Goal: Communication & Community: Answer question/provide support

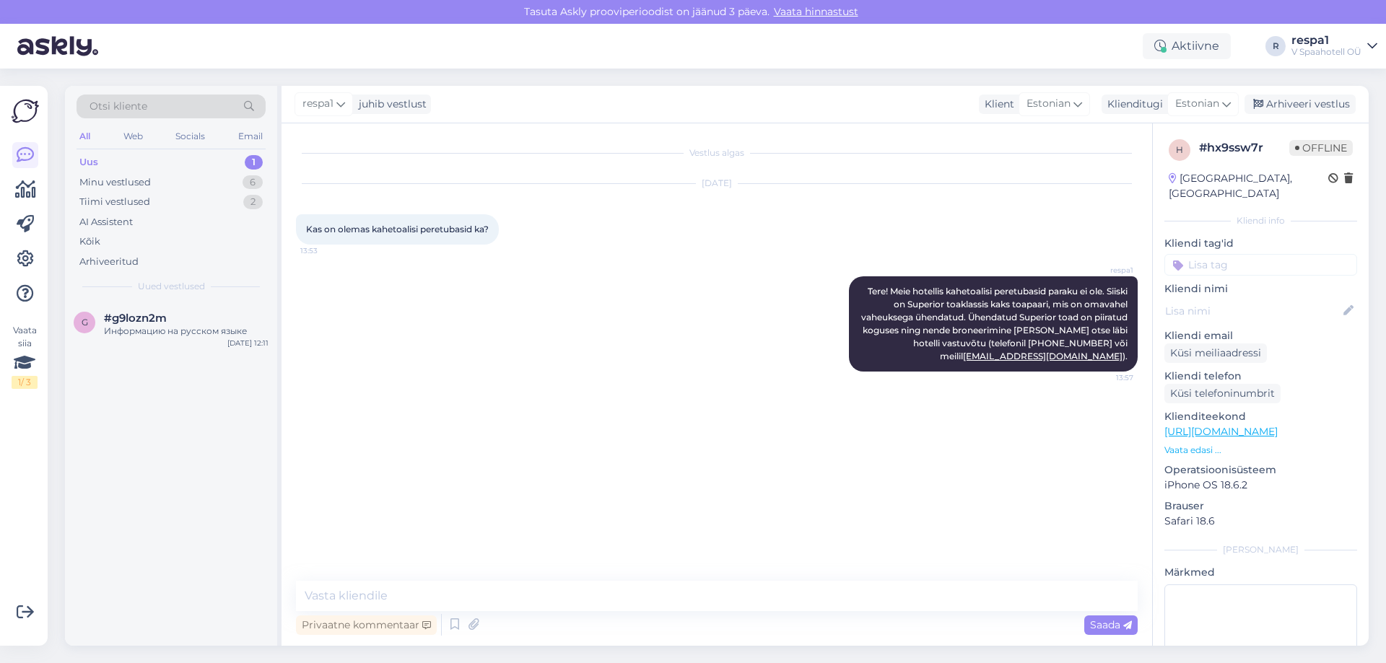
click at [214, 163] on div "Uus 1" at bounding box center [170, 162] width 189 height 20
click at [232, 305] on div "g #g9lozn2m Информацию на русском языке [DATE] 12:11" at bounding box center [171, 328] width 212 height 52
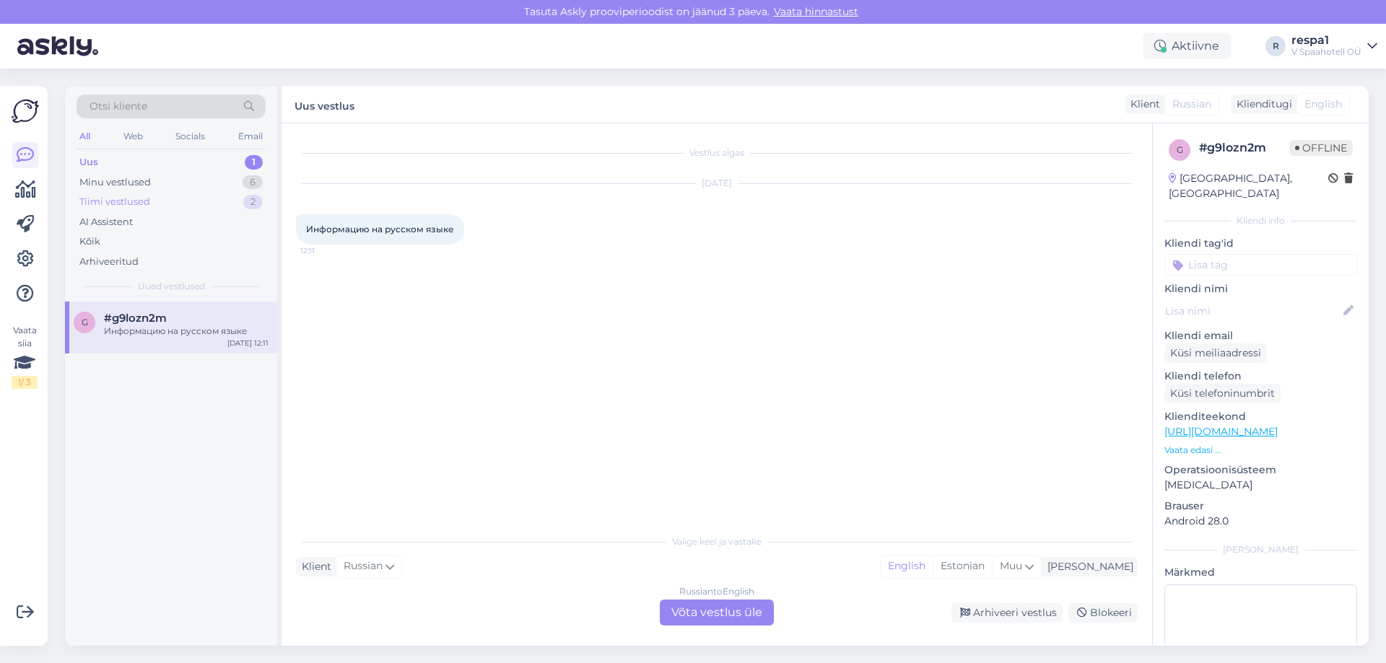
click at [224, 199] on div "Tiimi vestlused 2" at bounding box center [170, 202] width 189 height 20
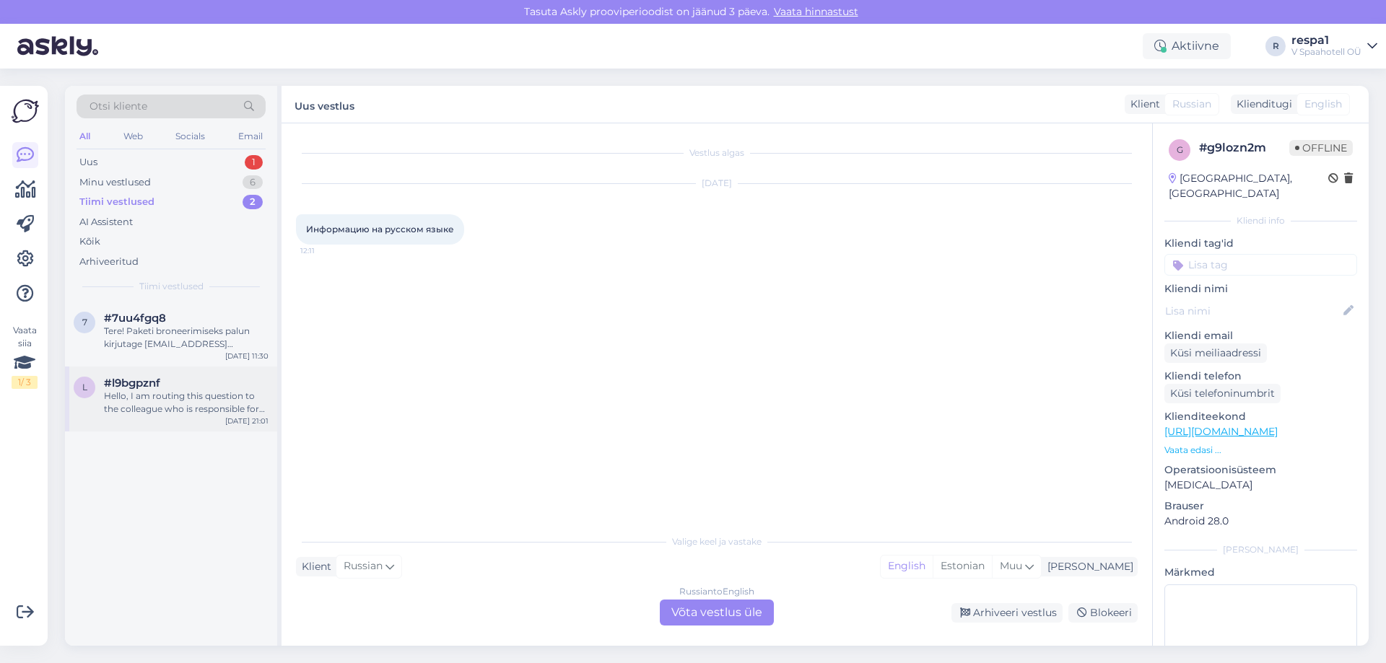
click at [222, 404] on div "Hello, I am routing this question to the colleague who is responsible for this …" at bounding box center [186, 403] width 165 height 26
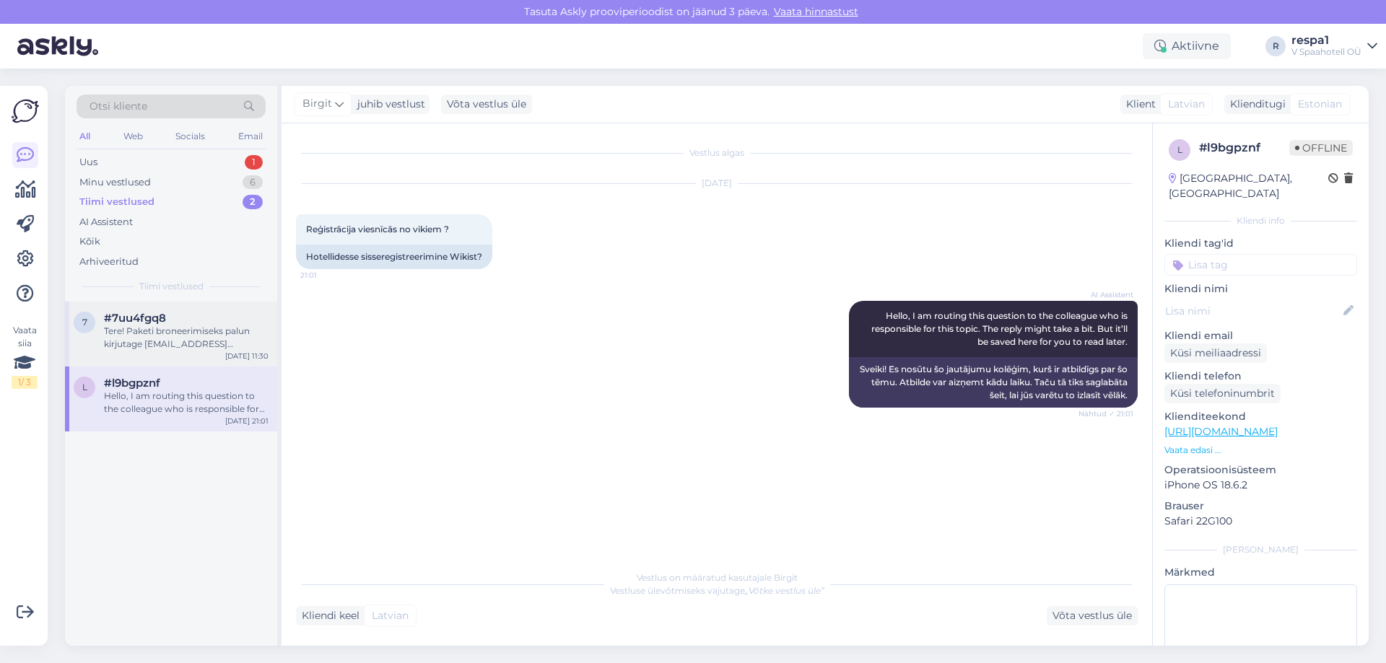
click at [209, 353] on div "7 #7uu4fgq8 Tere! Paketi broneerimiseks palun kirjutage [EMAIL_ADDRESS][DOMAIN_…" at bounding box center [171, 334] width 212 height 65
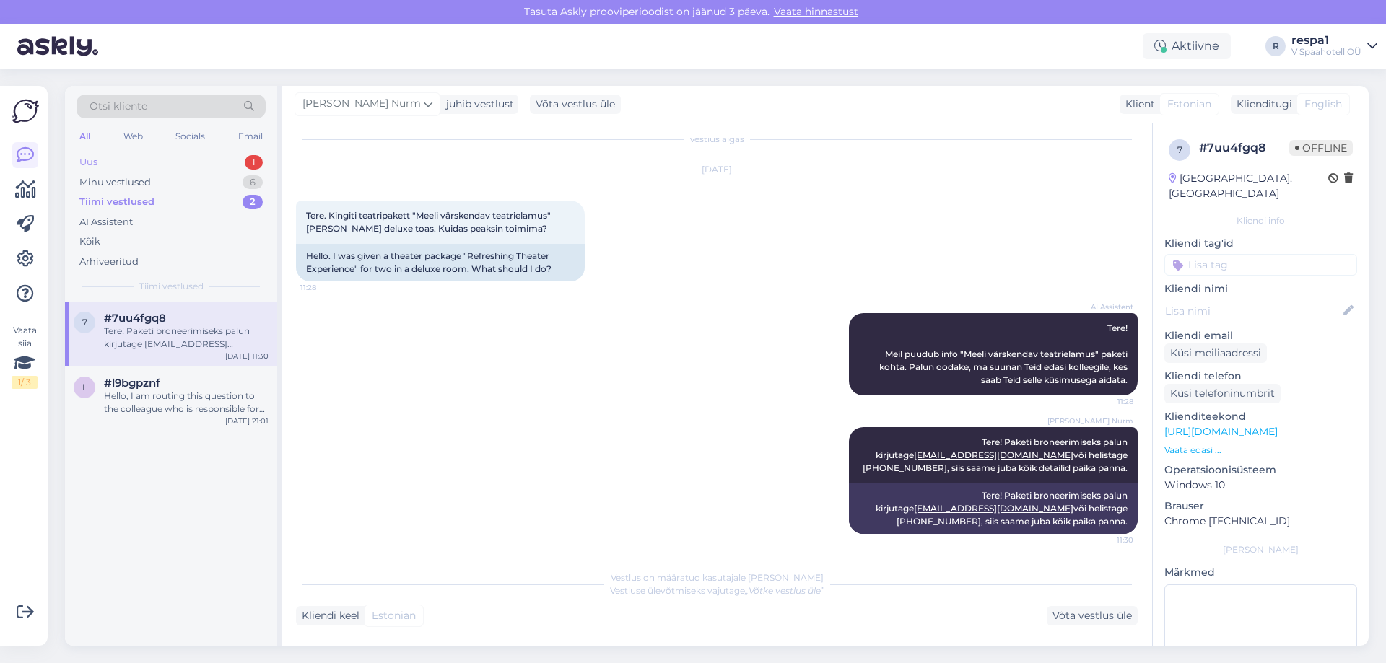
click at [204, 165] on div "Uus 1" at bounding box center [170, 162] width 189 height 20
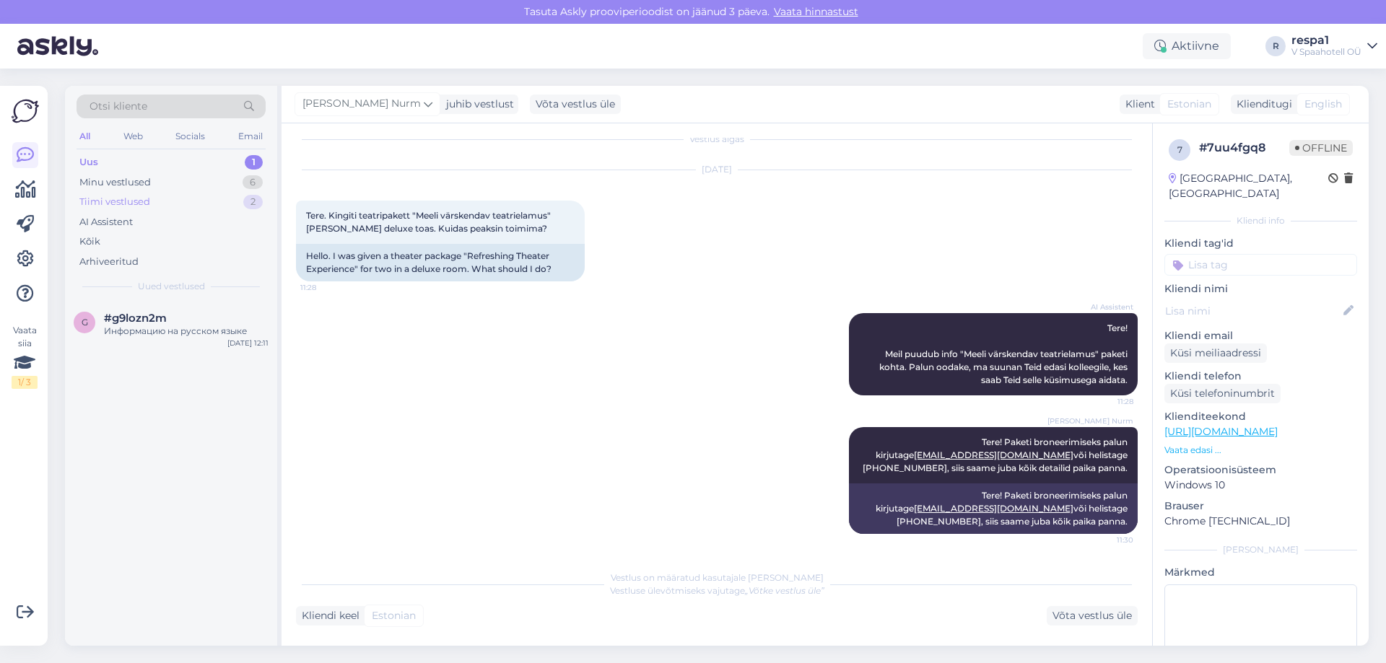
click at [235, 204] on div "Tiimi vestlused 2" at bounding box center [170, 202] width 189 height 20
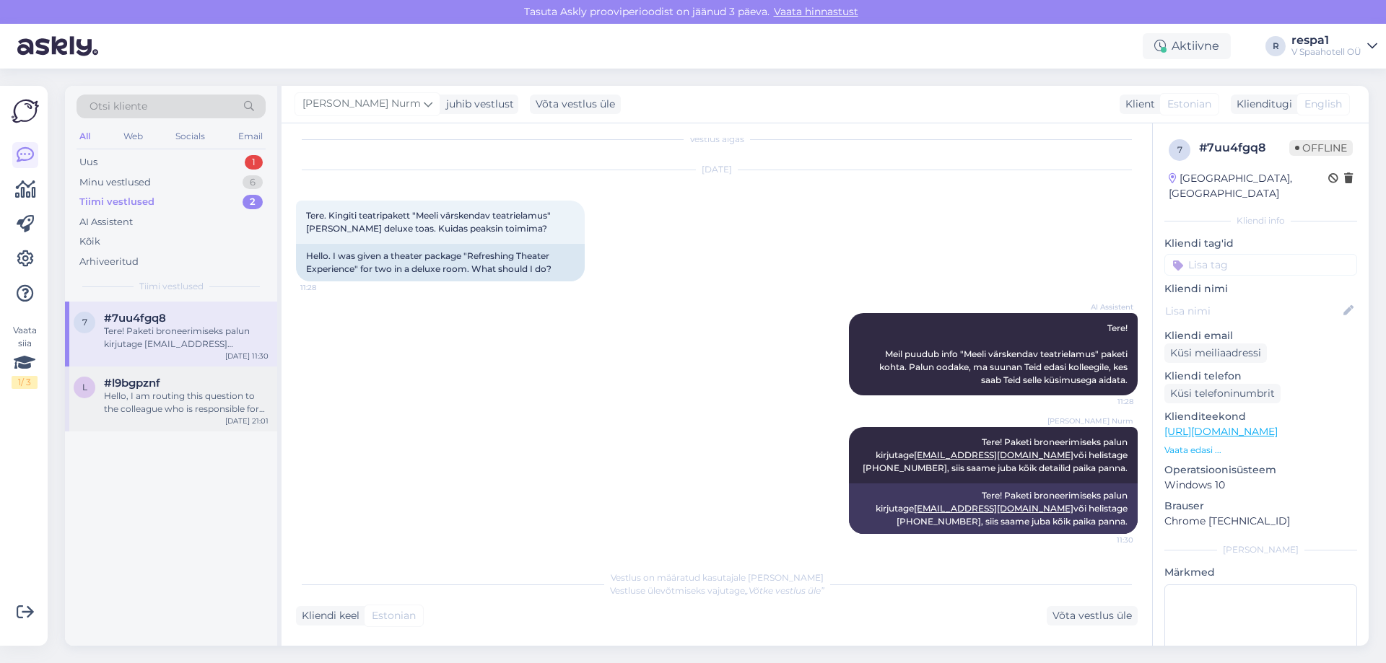
click at [221, 392] on div "Hello, I am routing this question to the colleague who is responsible for this …" at bounding box center [186, 403] width 165 height 26
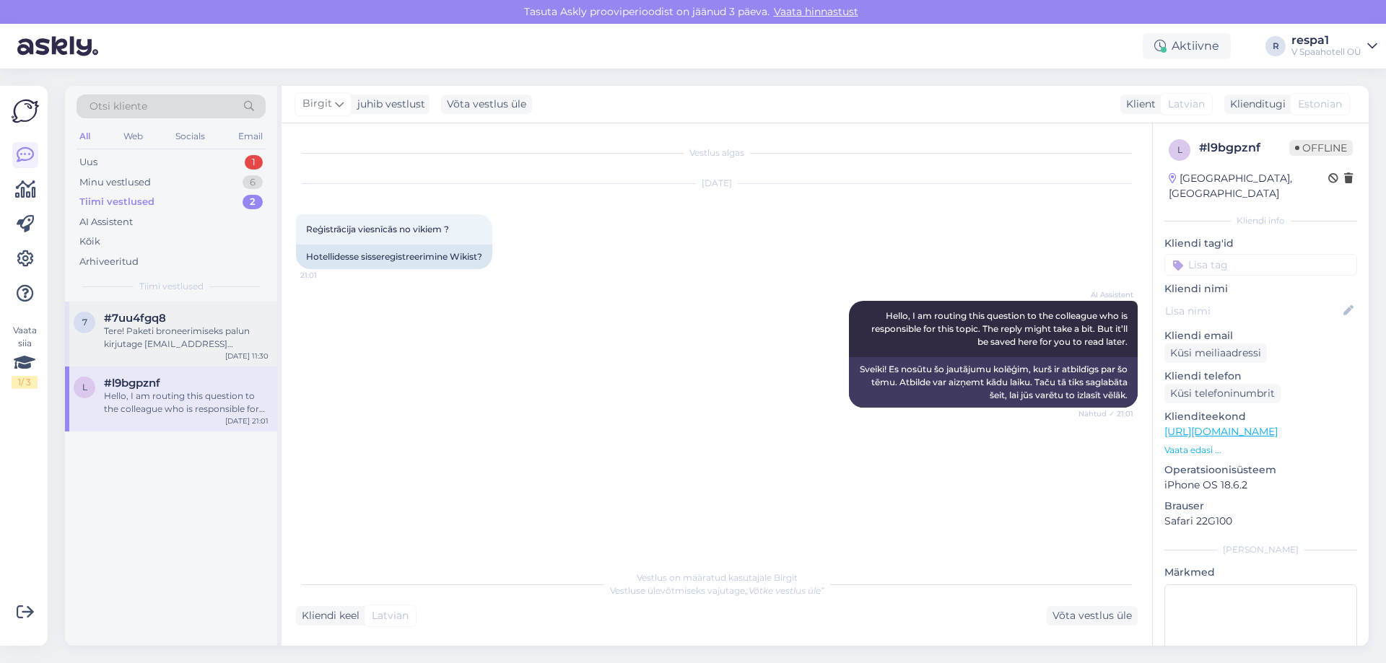
click at [224, 333] on div "Tere! Paketi broneerimiseks palun kirjutage [EMAIL_ADDRESS][DOMAIN_NAME] või he…" at bounding box center [186, 338] width 165 height 26
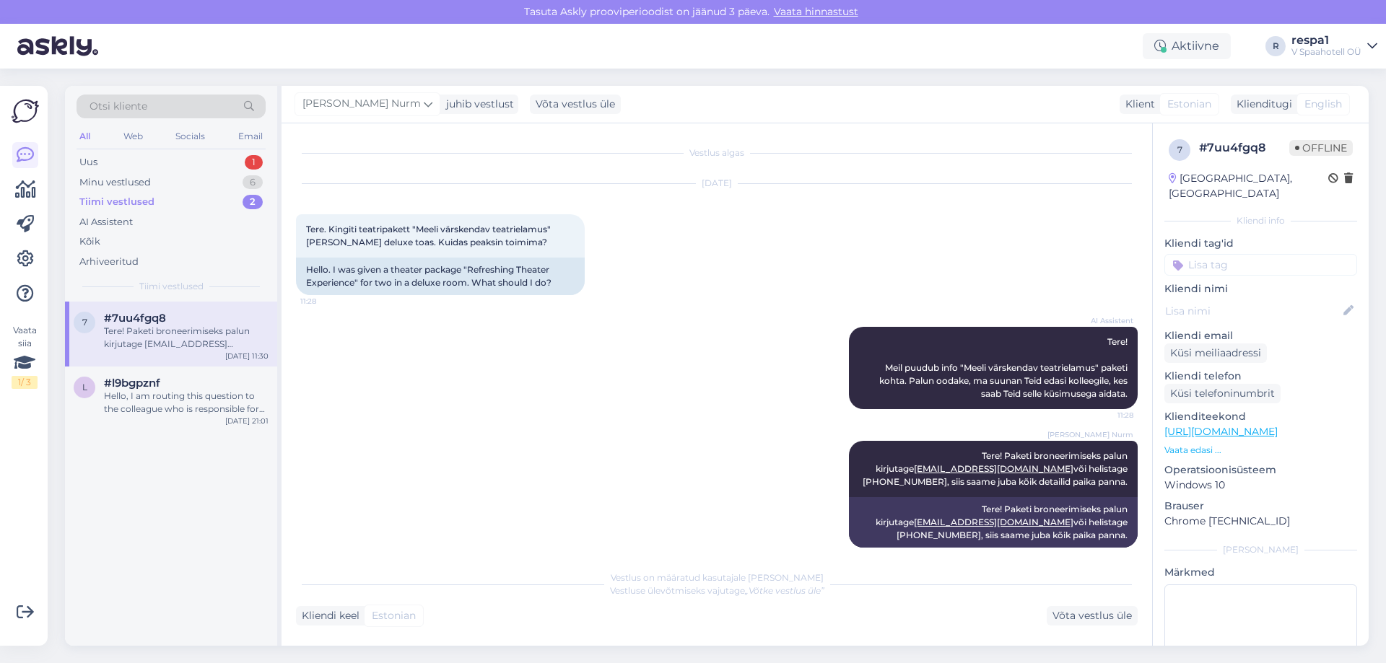
scroll to position [14, 0]
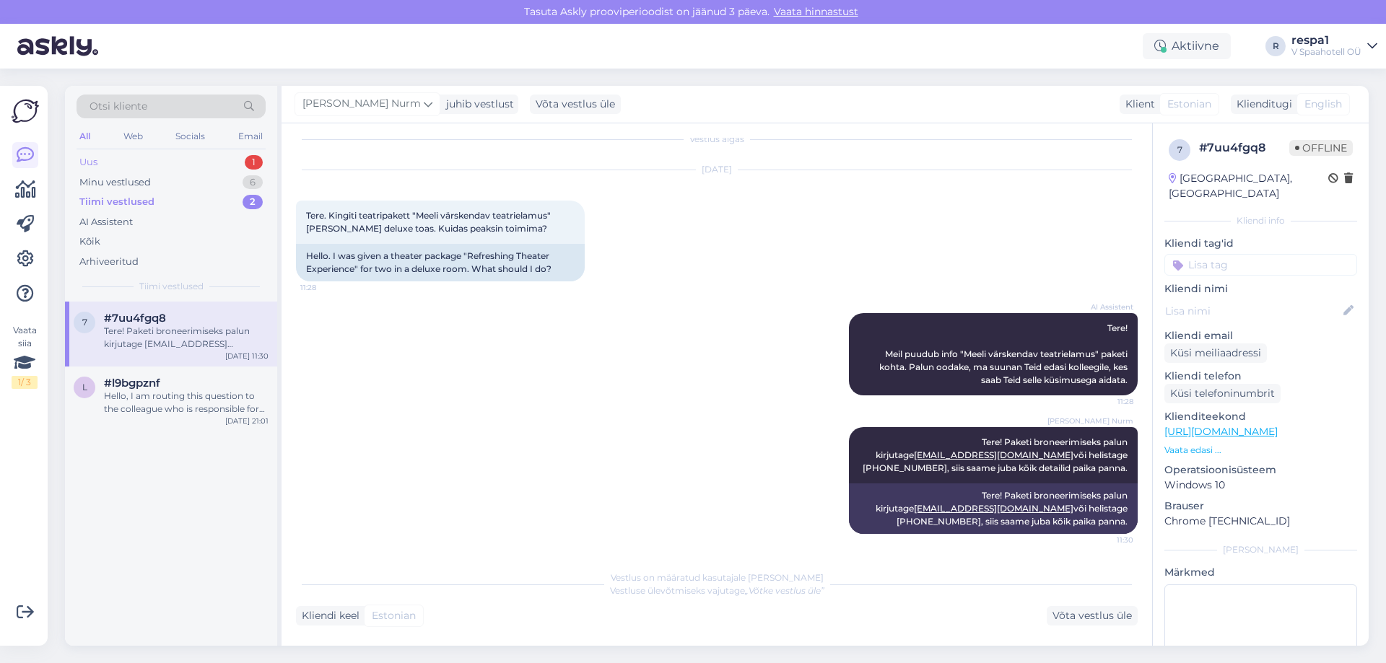
click at [172, 164] on div "Uus 1" at bounding box center [170, 162] width 189 height 20
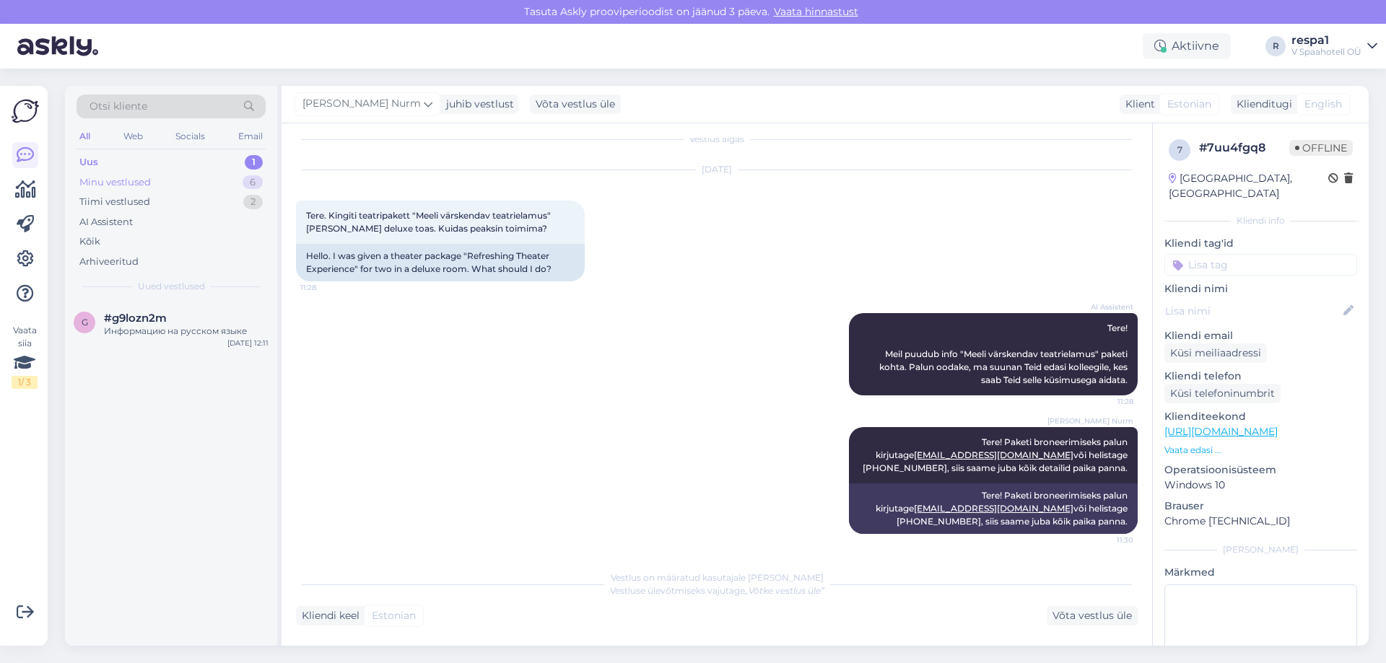
click at [161, 180] on div "Minu vestlused 6" at bounding box center [170, 182] width 189 height 20
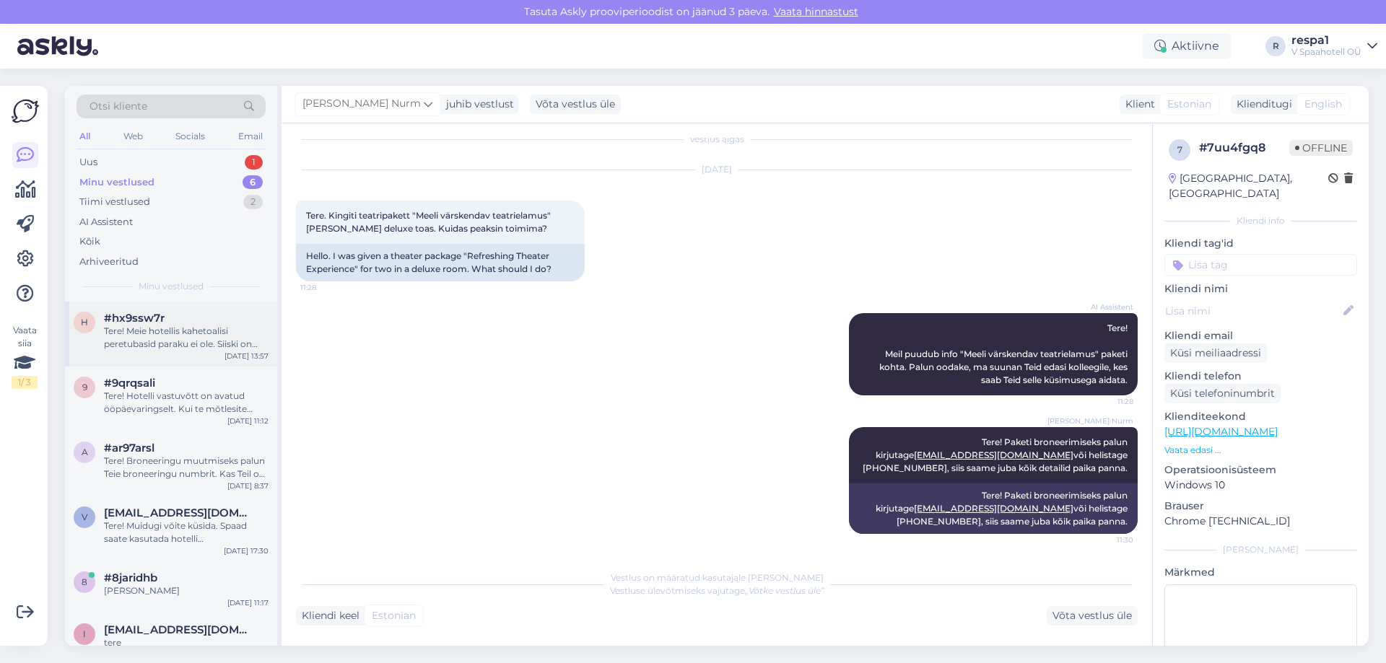
click at [207, 314] on div "#hx9ssw7r" at bounding box center [186, 318] width 165 height 13
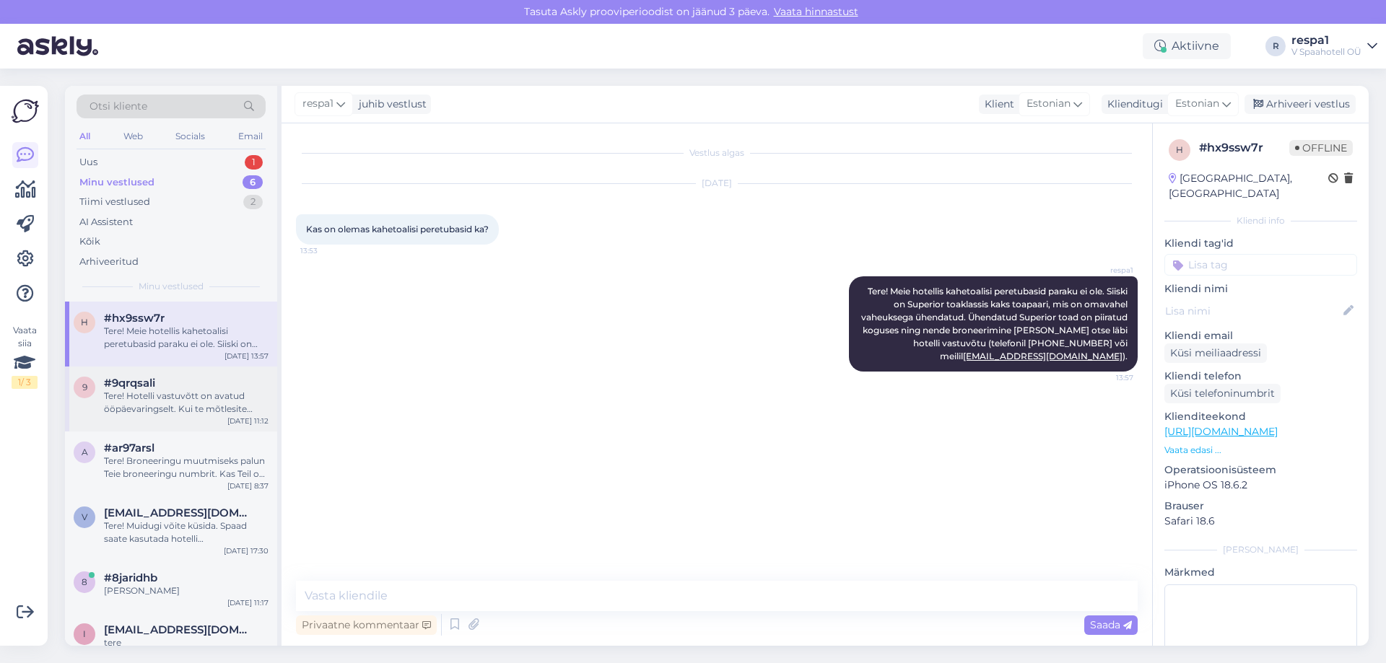
click at [216, 385] on div "#9qrqsali" at bounding box center [186, 383] width 165 height 13
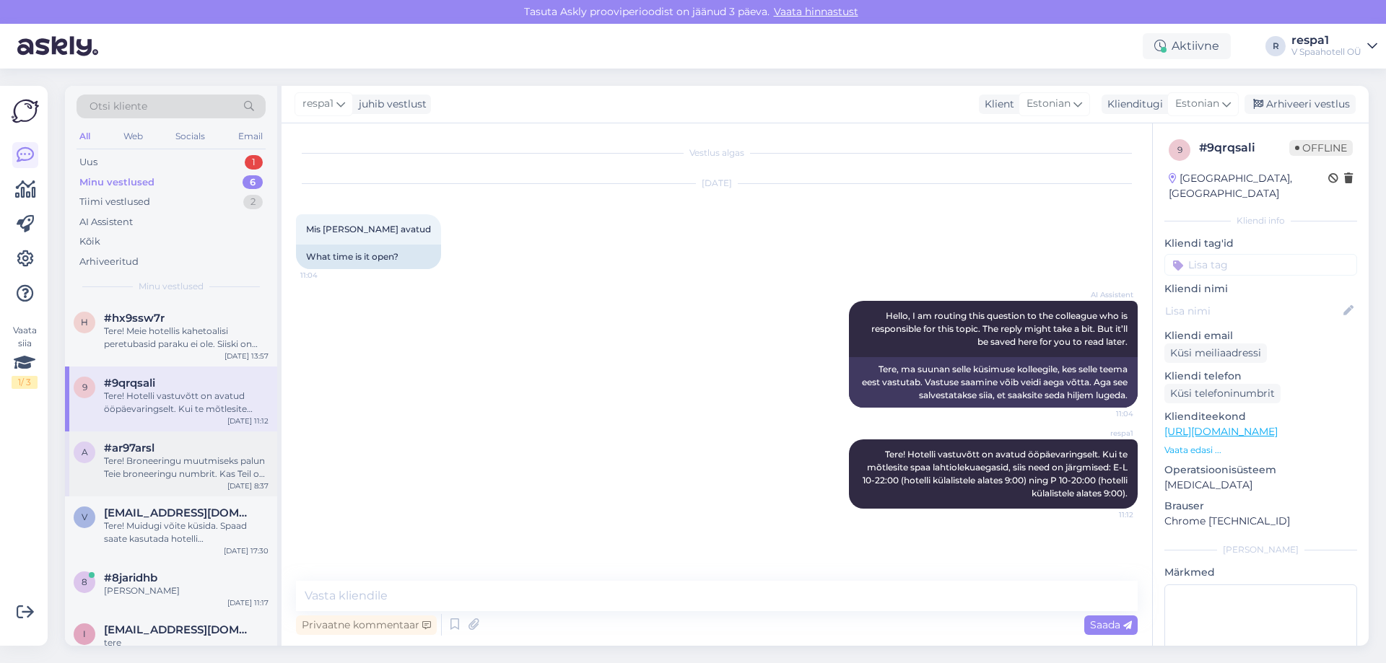
click at [195, 479] on div "Tere! Broneeringu muutmiseks palun Teie broneeringu numbrit. Kas Teil on ka mõn…" at bounding box center [186, 468] width 165 height 26
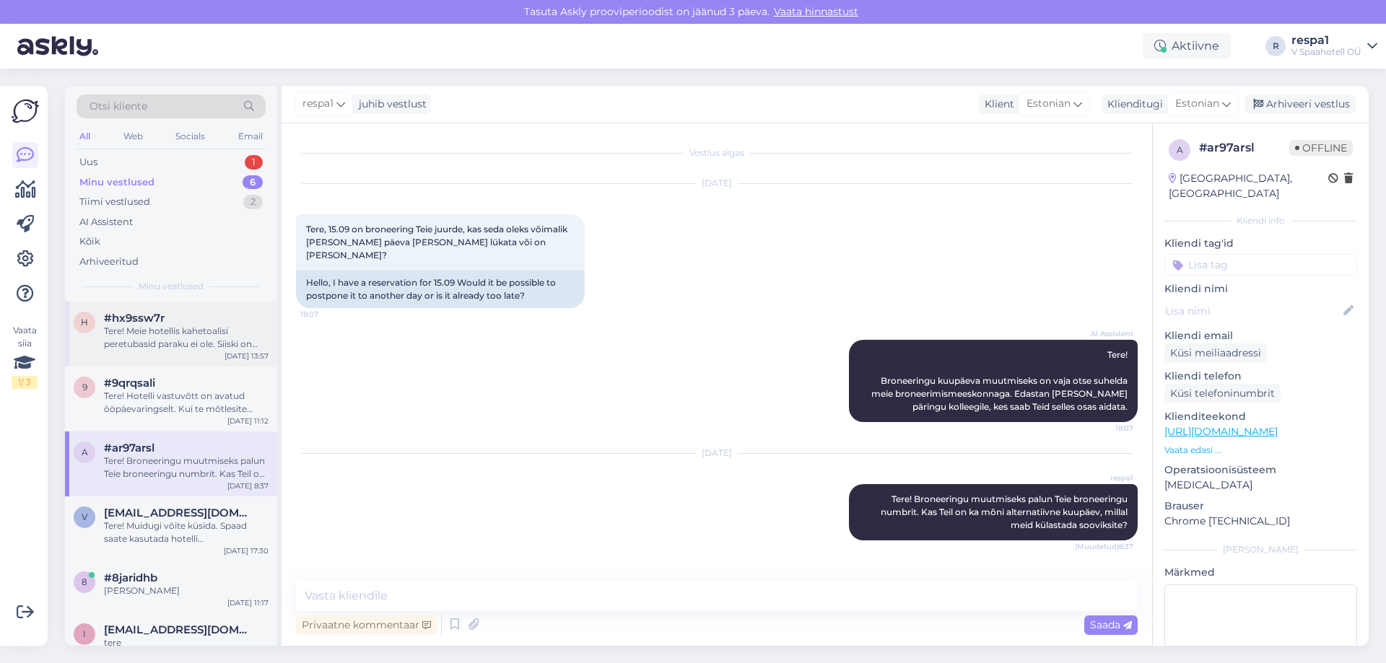
click at [203, 329] on div "Tere! Meie hotellis kahetoalisi peretubasid paraku ei ole. Siiski on Superior t…" at bounding box center [186, 338] width 165 height 26
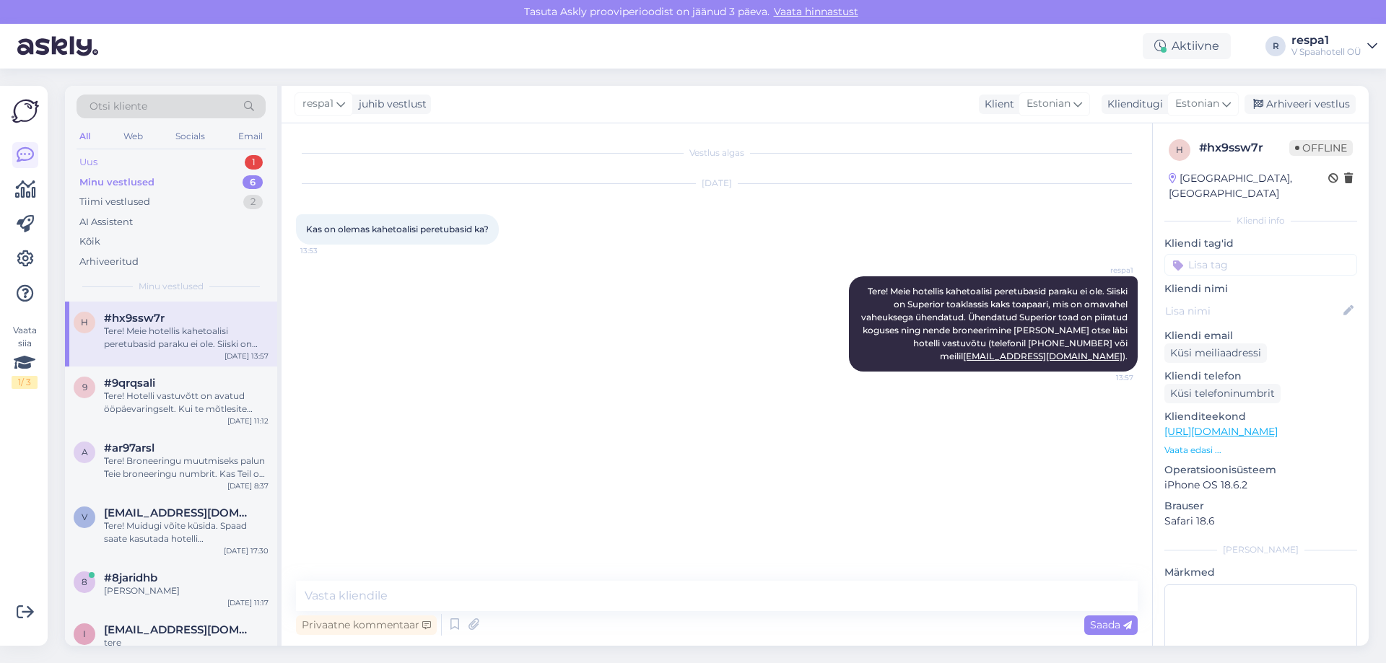
click at [191, 161] on div "Uus 1" at bounding box center [170, 162] width 189 height 20
